Goal: Task Accomplishment & Management: Complete application form

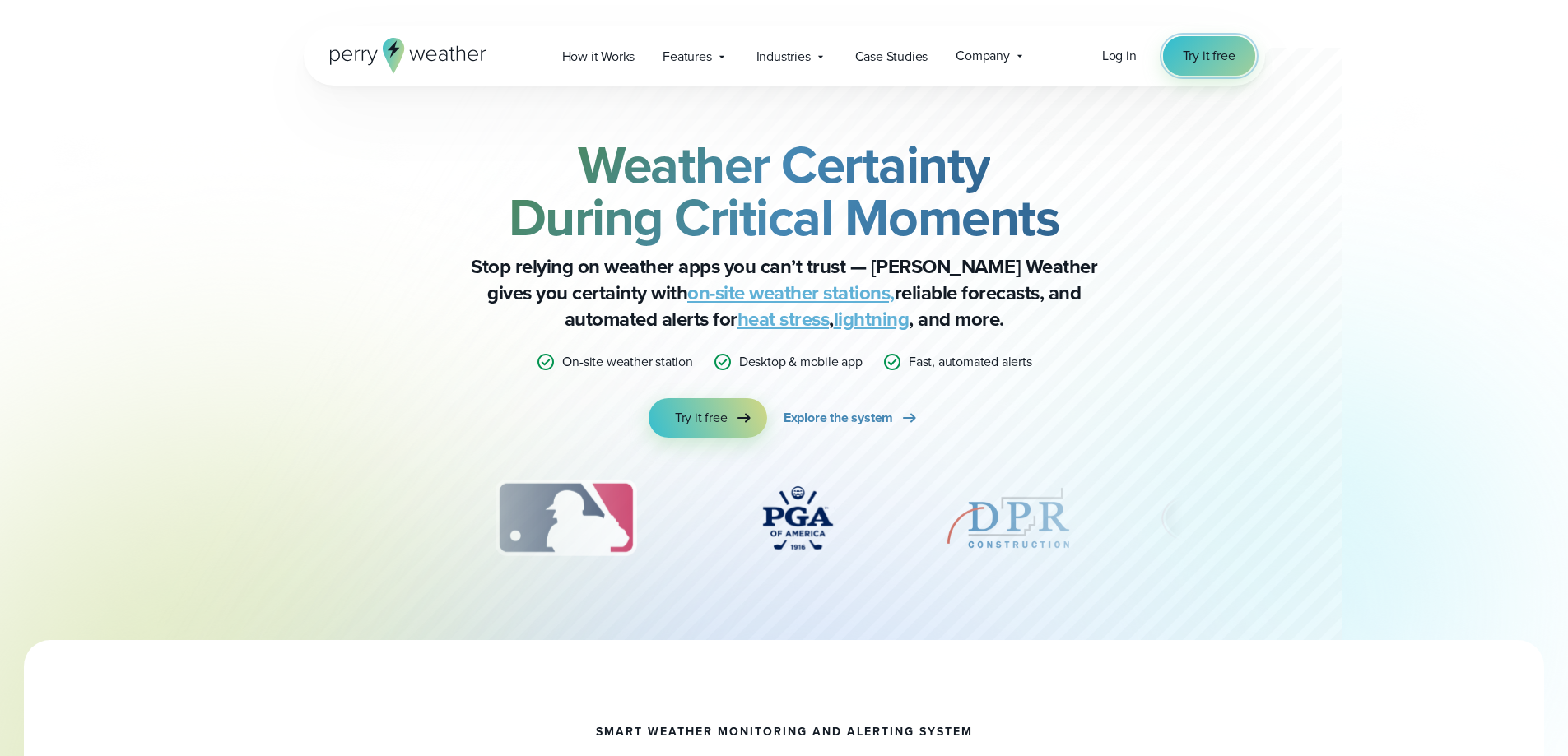
click at [1218, 47] on span "Try it free" at bounding box center [1209, 55] width 53 height 20
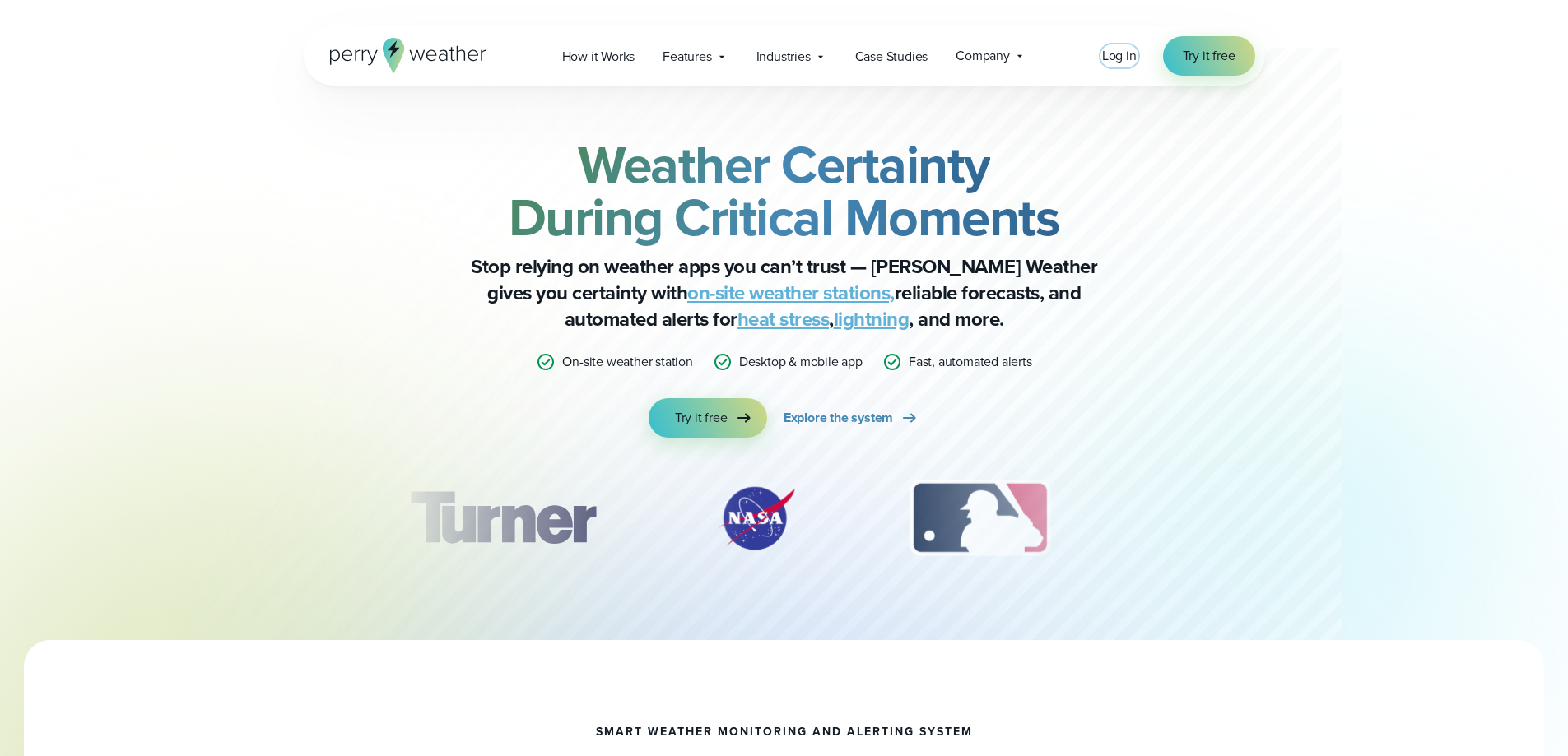
click at [1108, 57] on span "Log in" at bounding box center [1118, 55] width 34 height 19
